Goal: Information Seeking & Learning: Learn about a topic

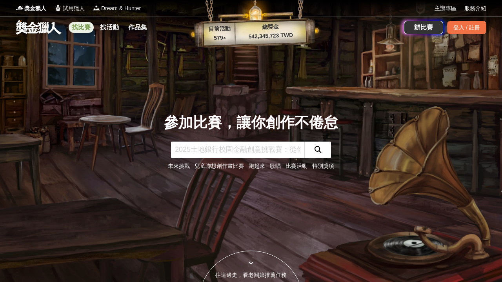
click at [81, 27] on link "找比賽" at bounding box center [81, 27] width 25 height 11
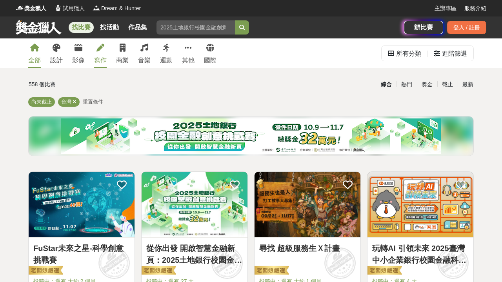
click at [101, 51] on icon at bounding box center [101, 48] width 8 height 8
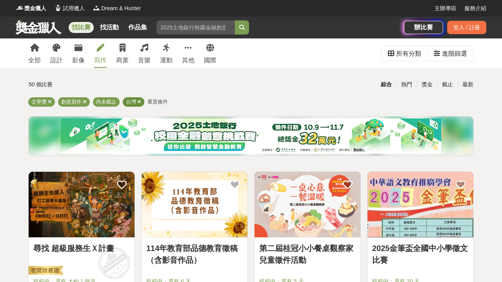
click at [138, 101] on icon at bounding box center [139, 101] width 4 height 5
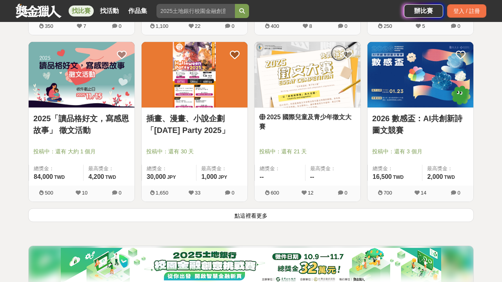
scroll to position [970, 0]
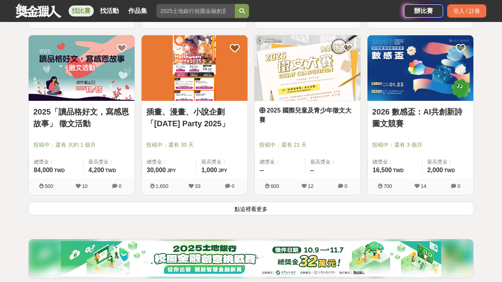
click at [437, 203] on button "點這裡看更多" at bounding box center [251, 209] width 446 height 14
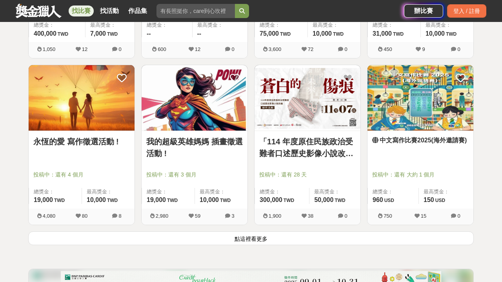
scroll to position [1945, 0]
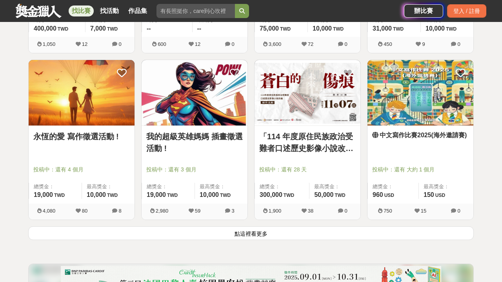
click at [430, 235] on button "點這裡看更多" at bounding box center [251, 233] width 446 height 14
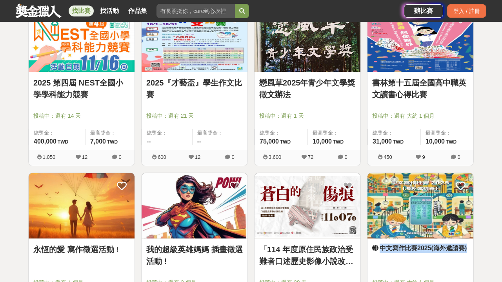
scroll to position [1783, 0]
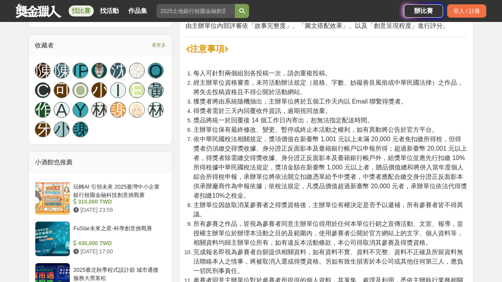
scroll to position [888, 0]
